Goal: Navigation & Orientation: Understand site structure

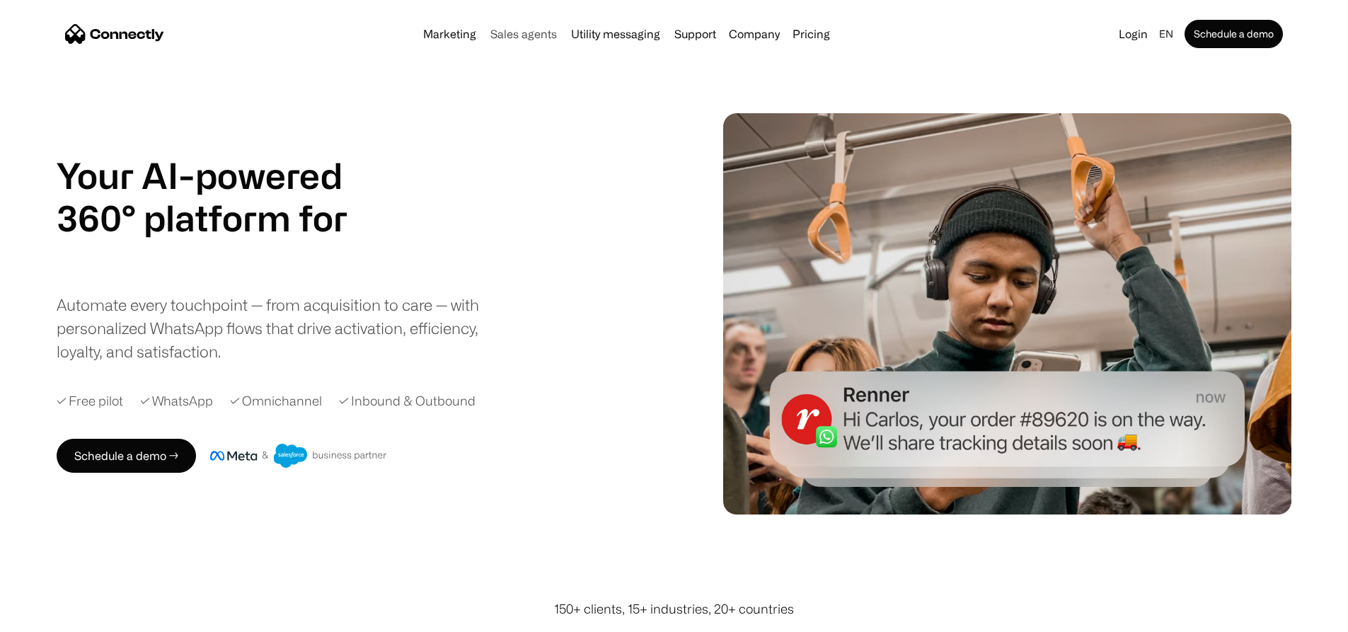
click at [509, 34] on link "Sales agents" at bounding box center [524, 33] width 78 height 11
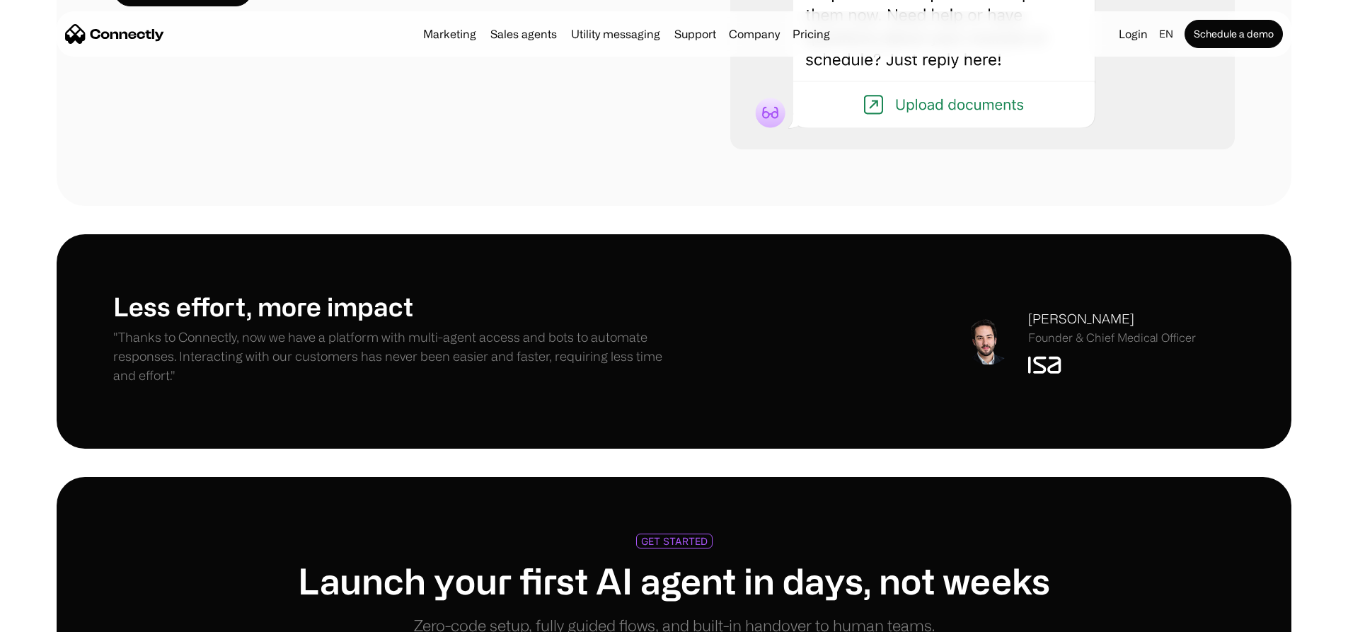
scroll to position [3114, 0]
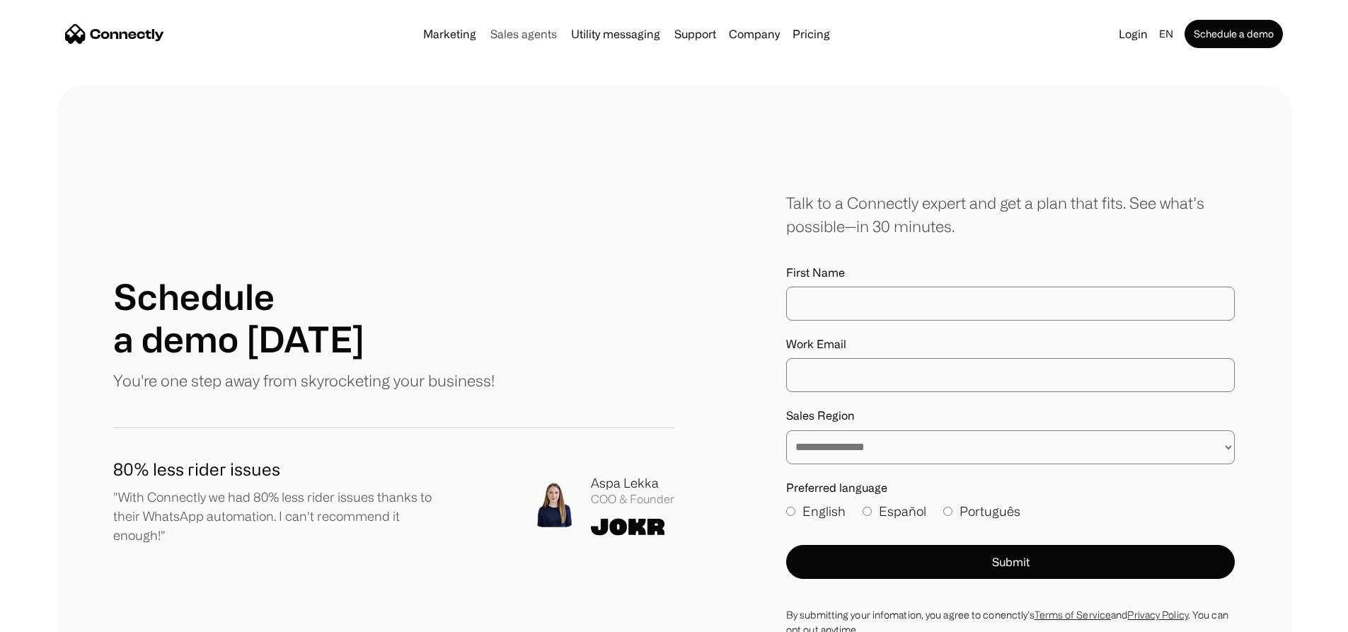
click at [495, 31] on link "Sales agents" at bounding box center [524, 33] width 78 height 11
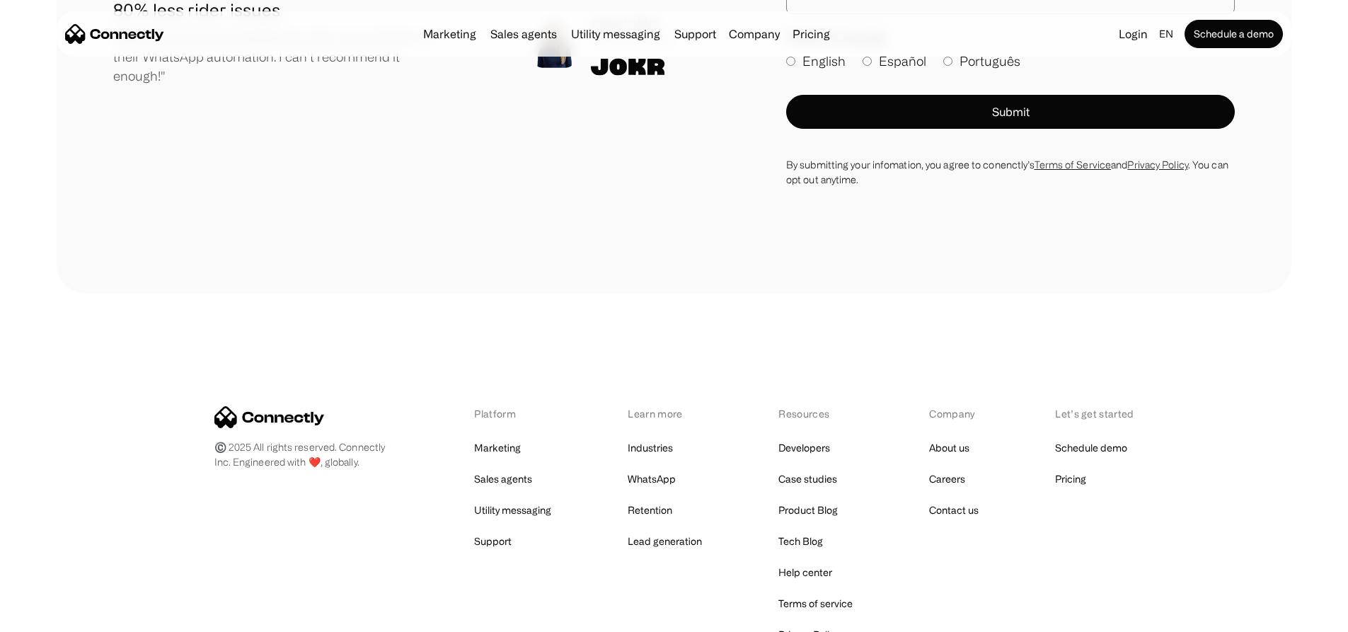
scroll to position [4312, 0]
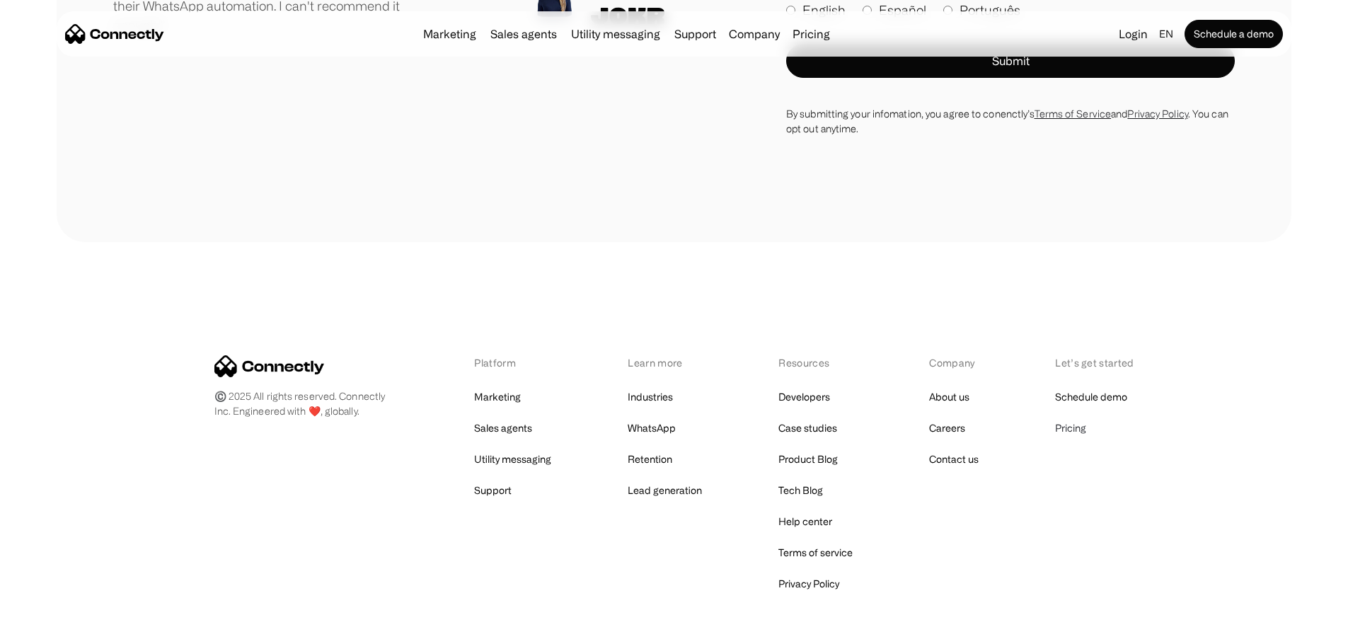
click at [1075, 418] on link "Pricing" at bounding box center [1070, 428] width 31 height 20
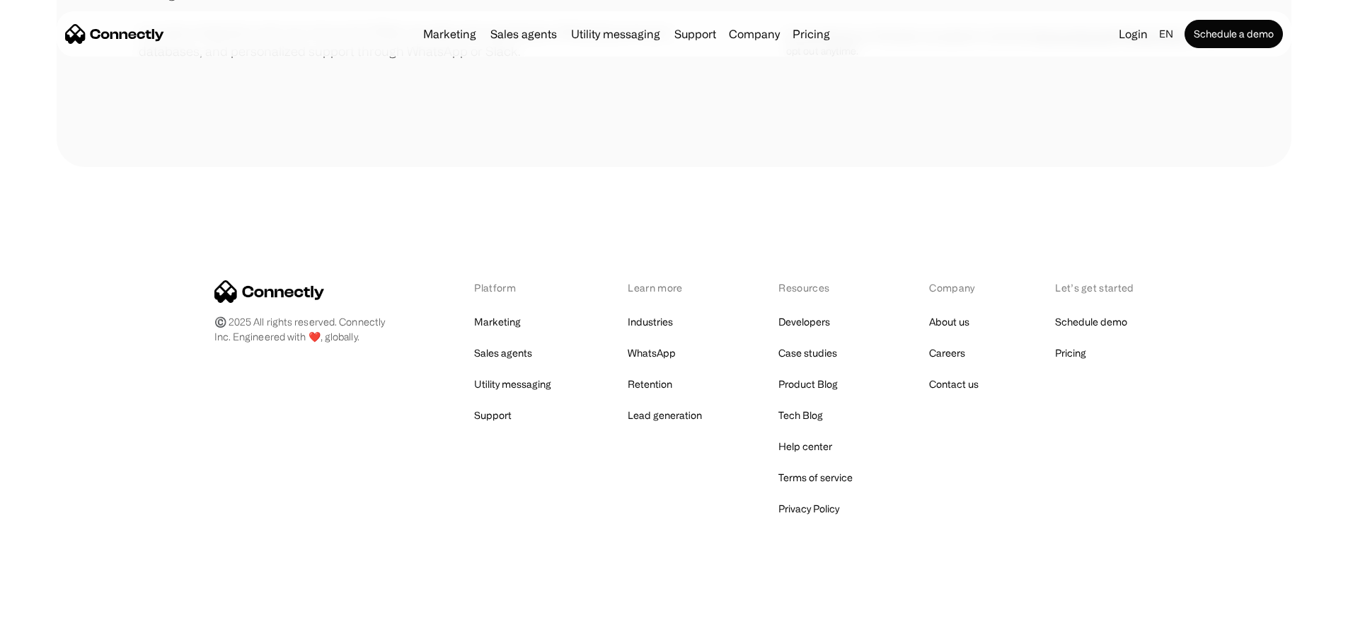
scroll to position [667, 0]
click at [959, 317] on link "About us" at bounding box center [949, 322] width 40 height 20
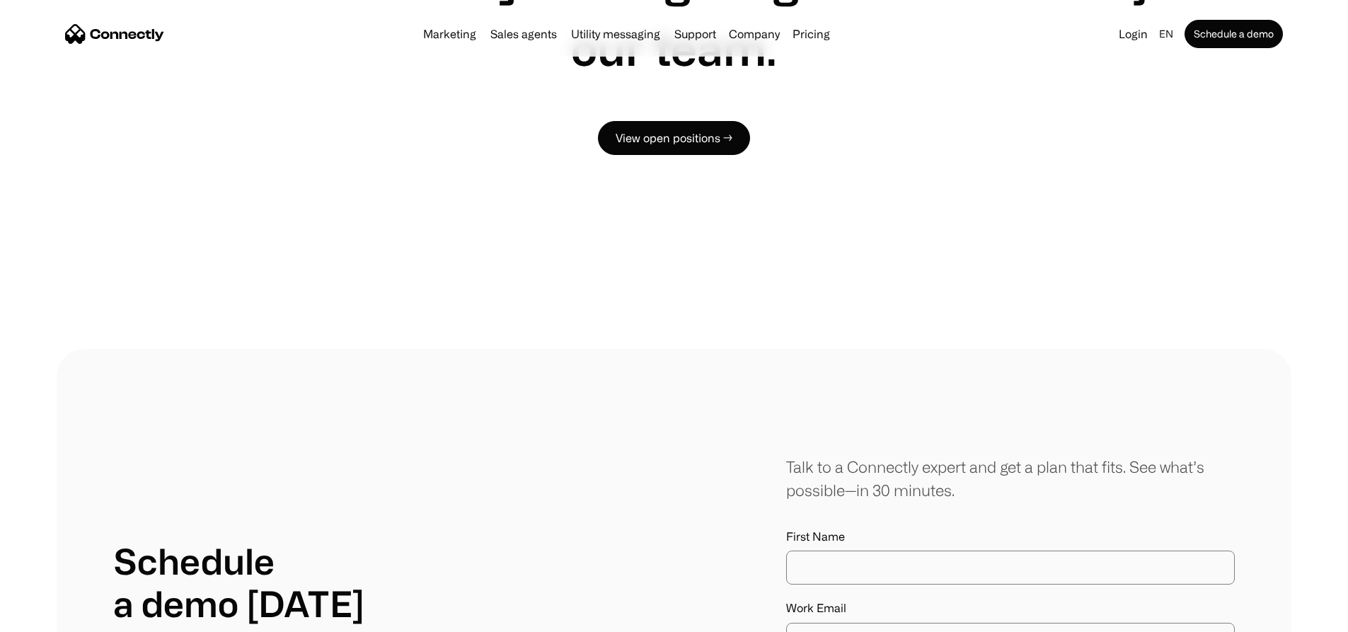
scroll to position [1203, 0]
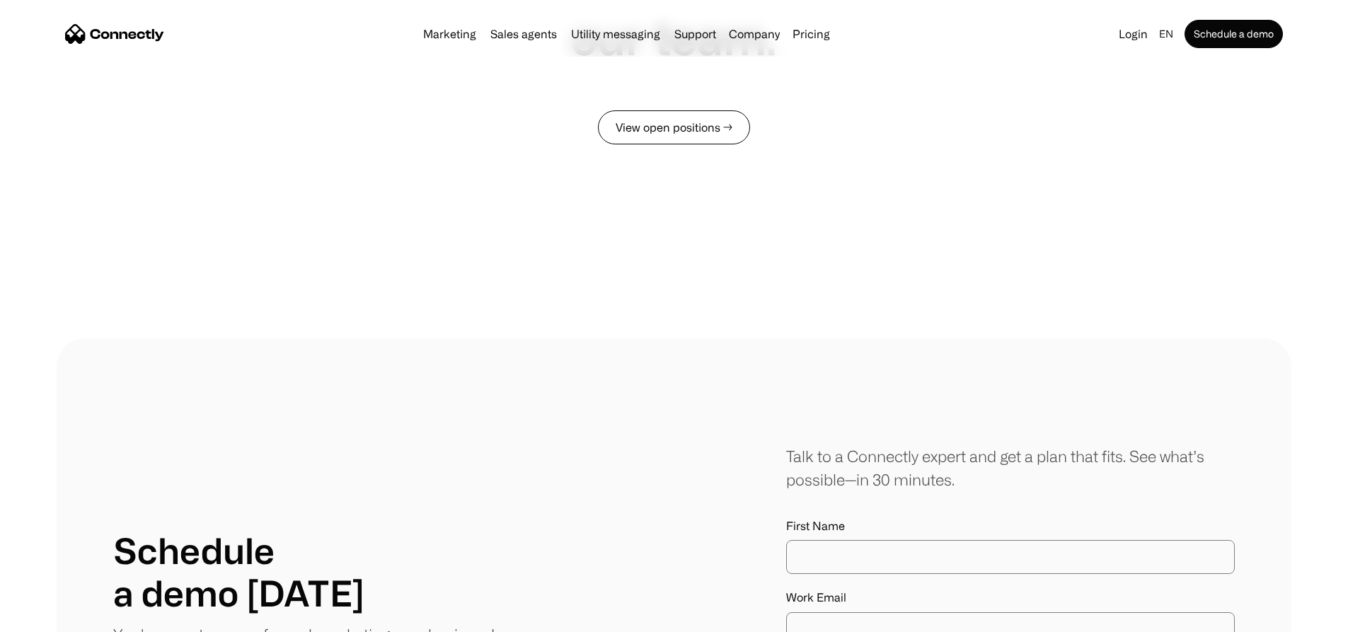
click at [712, 144] on link "View open positions →" at bounding box center [674, 127] width 152 height 34
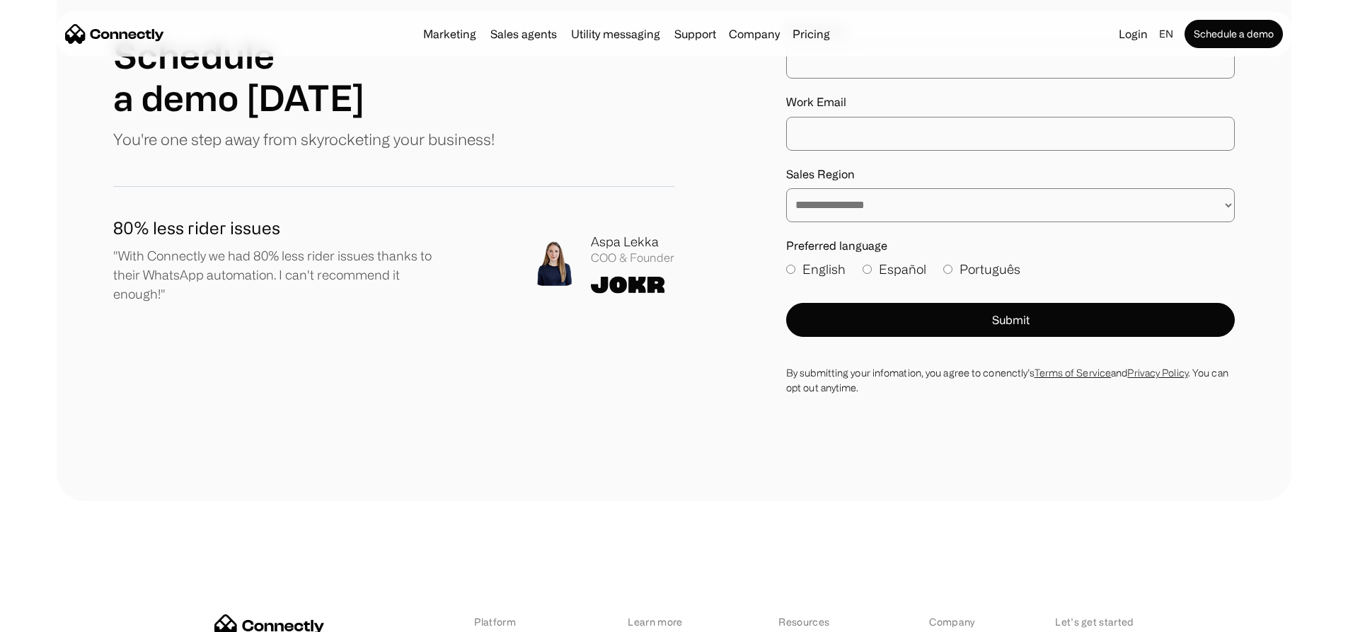
scroll to position [1911, 0]
